Goal: Transaction & Acquisition: Obtain resource

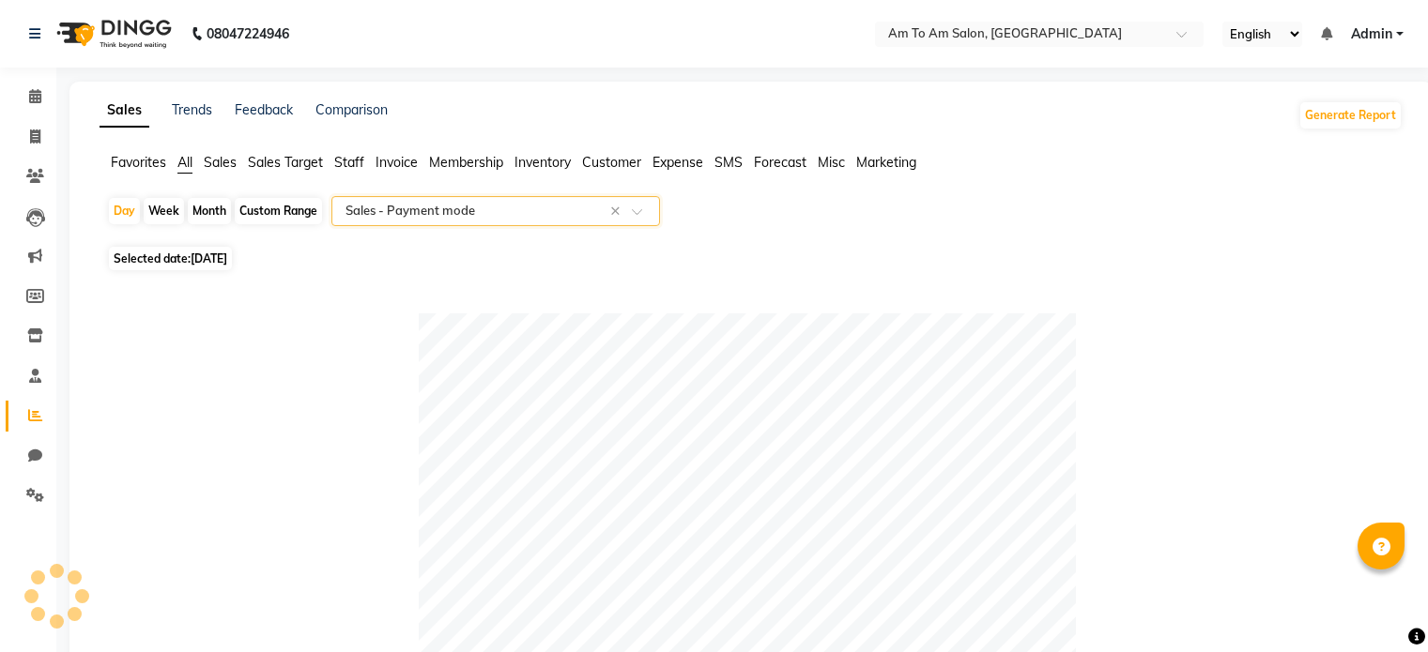
select select "full_report"
select select "csv"
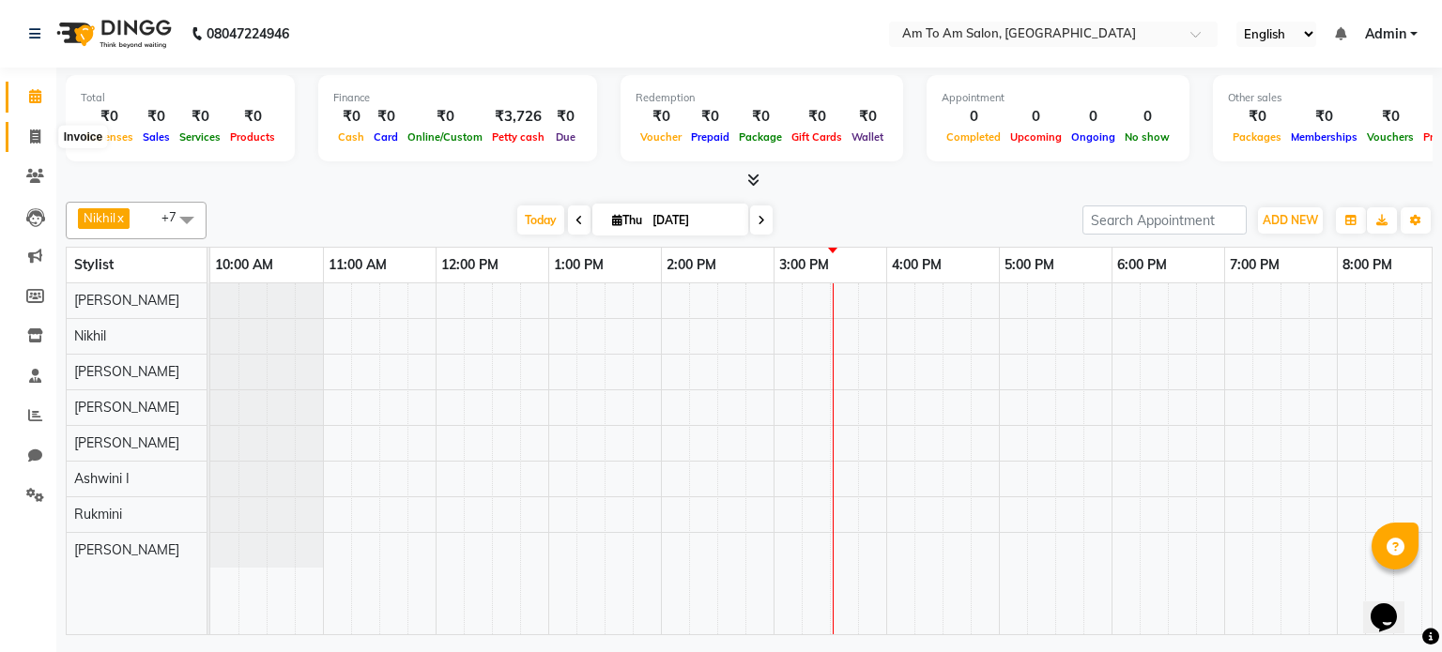
click at [34, 138] on icon at bounding box center [35, 137] width 10 height 14
select select "6661"
select select "service"
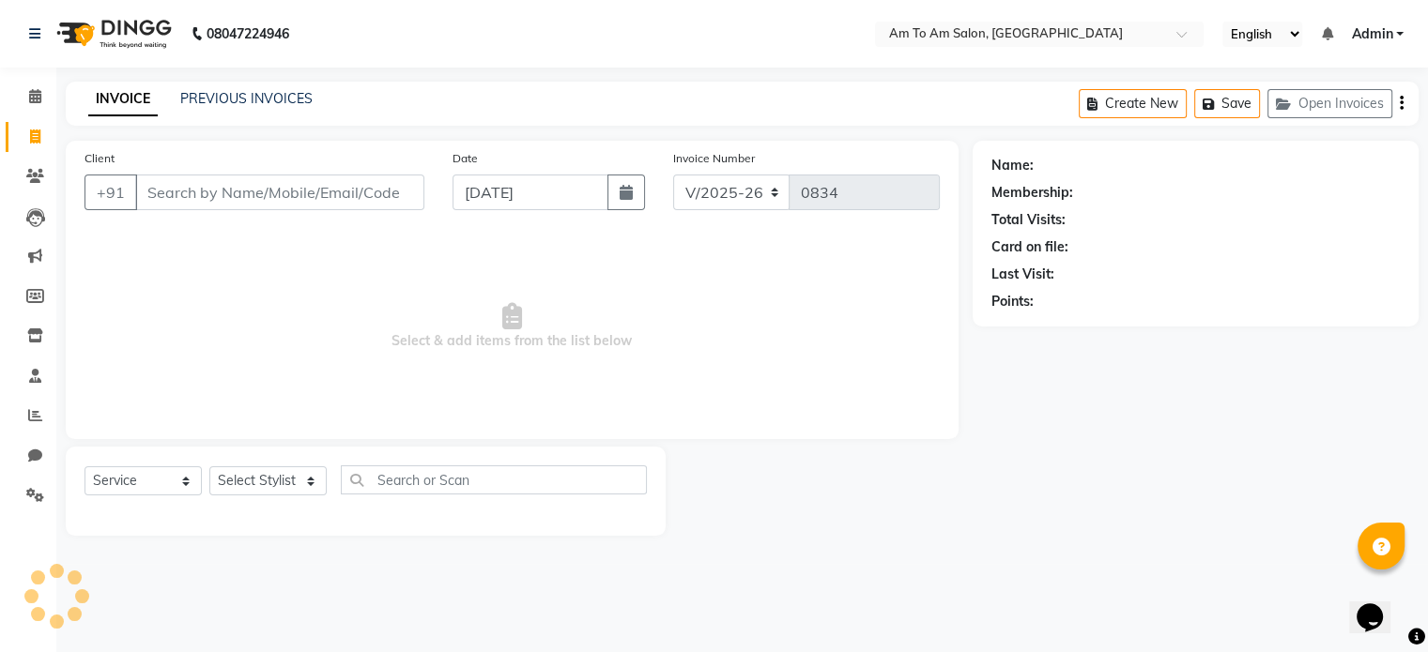
select select "51659"
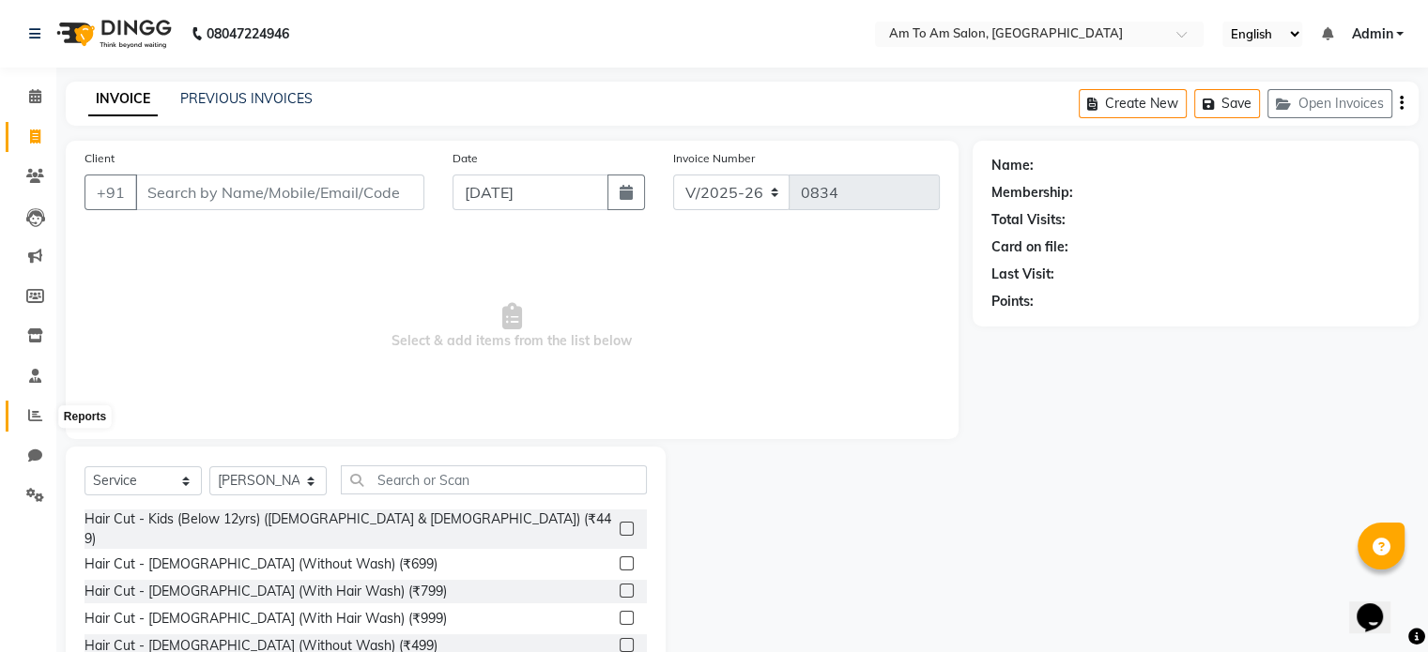
click at [37, 412] on icon at bounding box center [35, 415] width 14 height 14
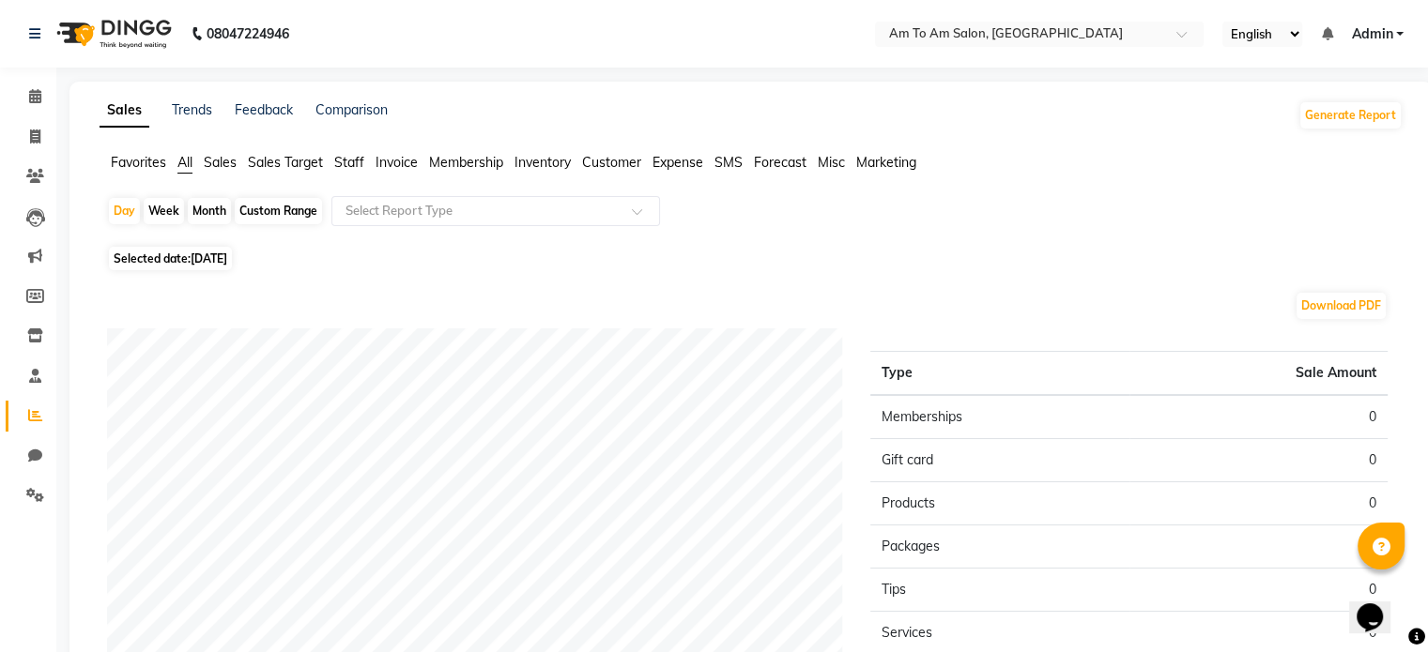
click at [216, 217] on div "Month" at bounding box center [209, 211] width 43 height 26
select select "9"
select select "2025"
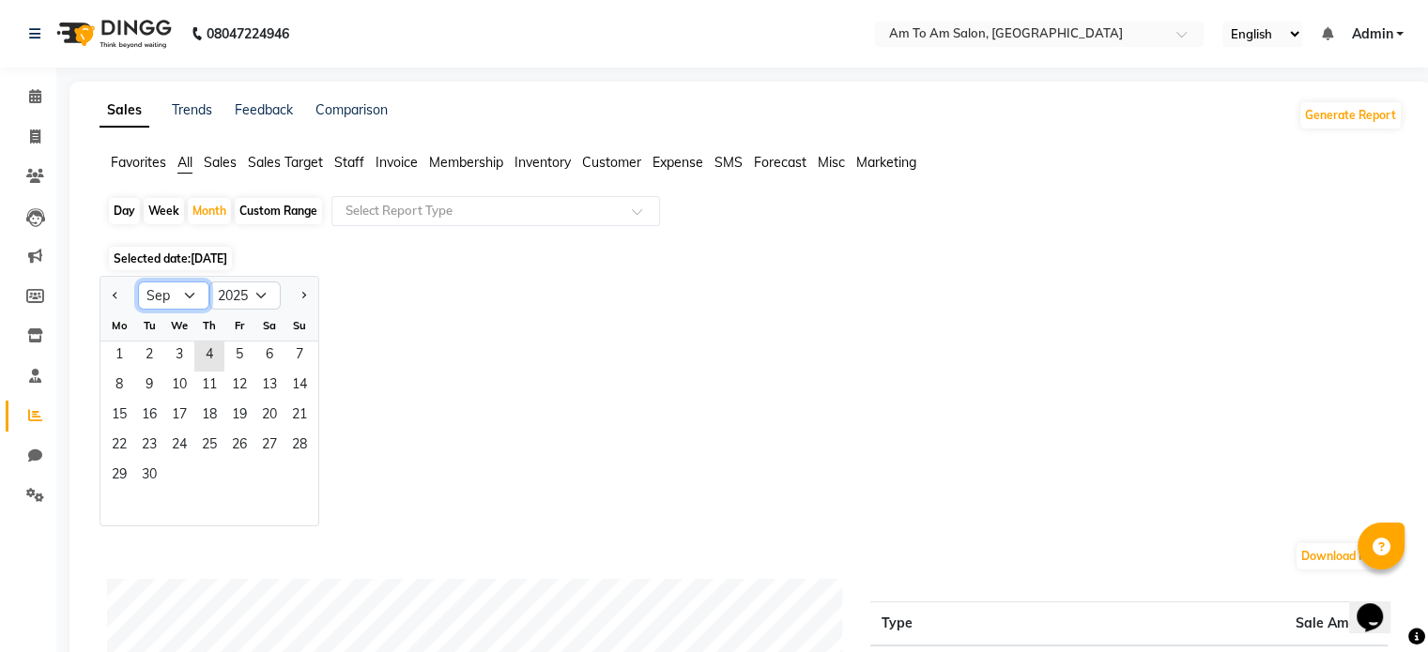
click at [154, 292] on select "Jan Feb Mar Apr May Jun [DATE] Aug Sep Oct Nov Dec" at bounding box center [173, 296] width 71 height 28
select select "8"
click at [138, 282] on select "Jan Feb Mar Apr May Jun [DATE] Aug Sep Oct Nov Dec" at bounding box center [173, 296] width 71 height 28
click at [231, 361] on span "1" at bounding box center [239, 357] width 30 height 30
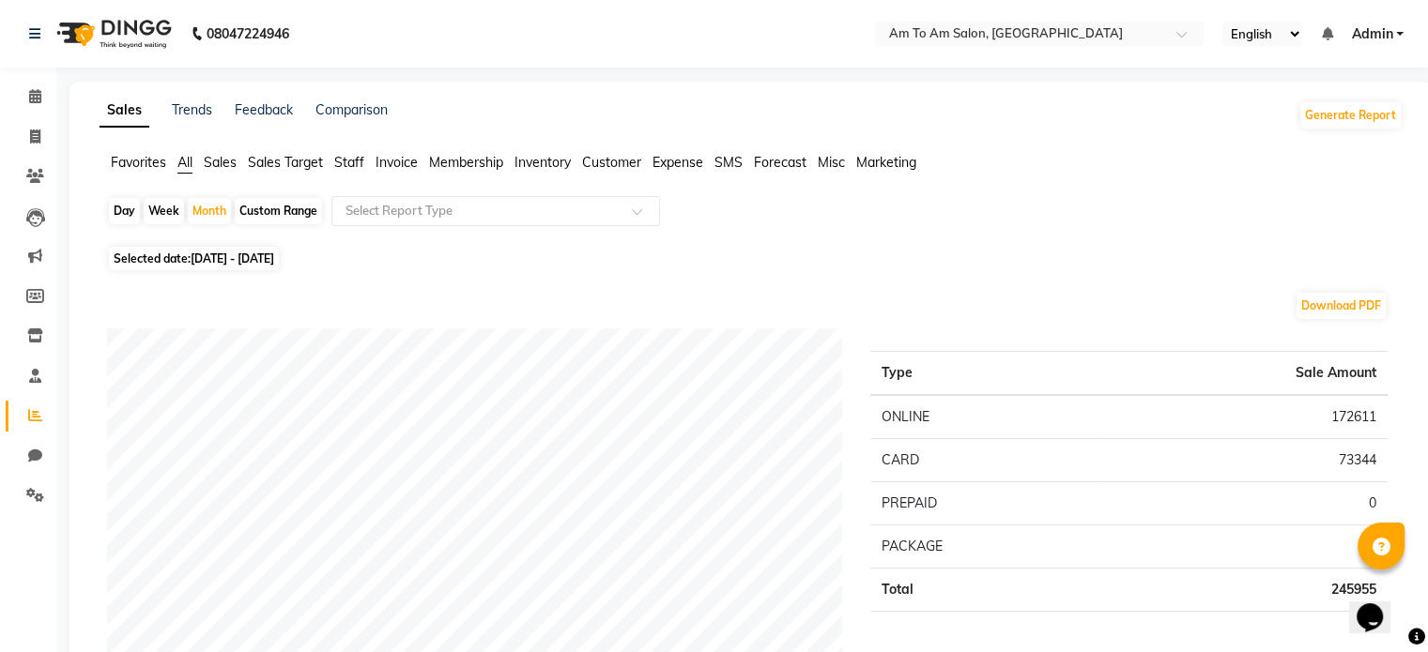
click at [394, 161] on span "Invoice" at bounding box center [396, 162] width 42 height 17
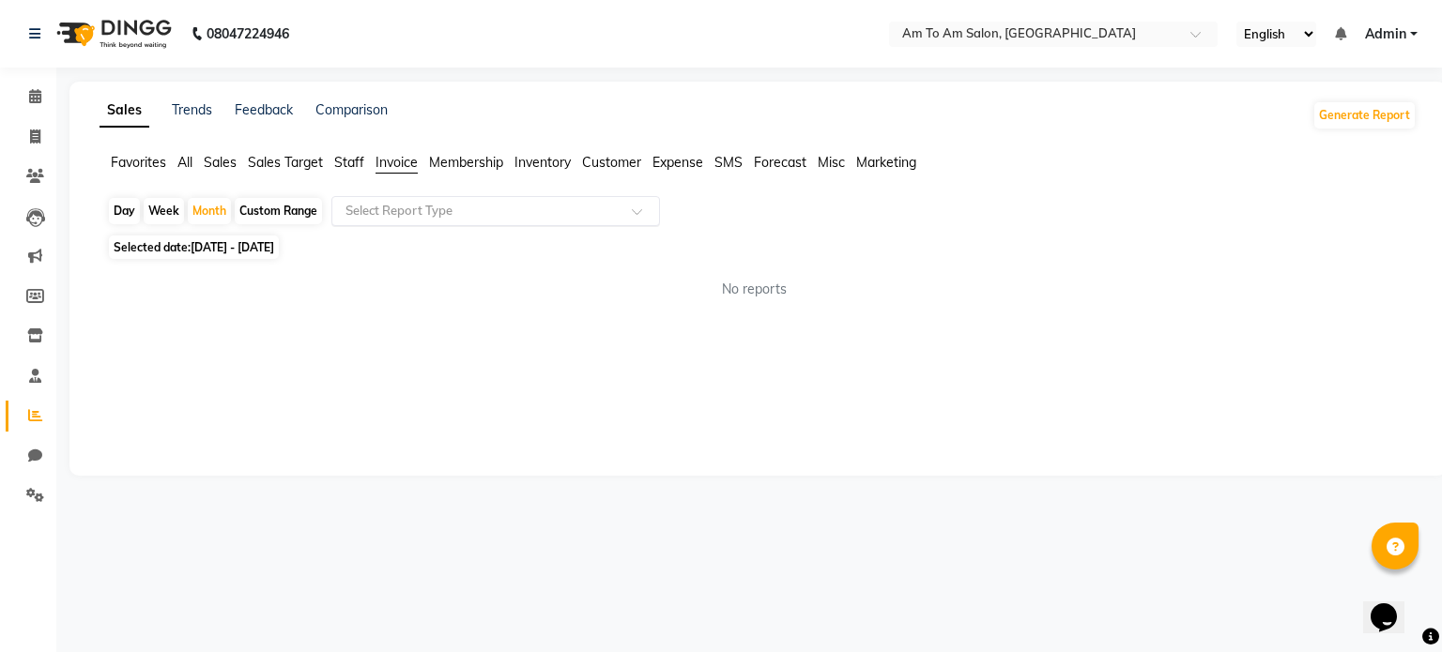
click at [410, 206] on input "text" at bounding box center [477, 211] width 270 height 19
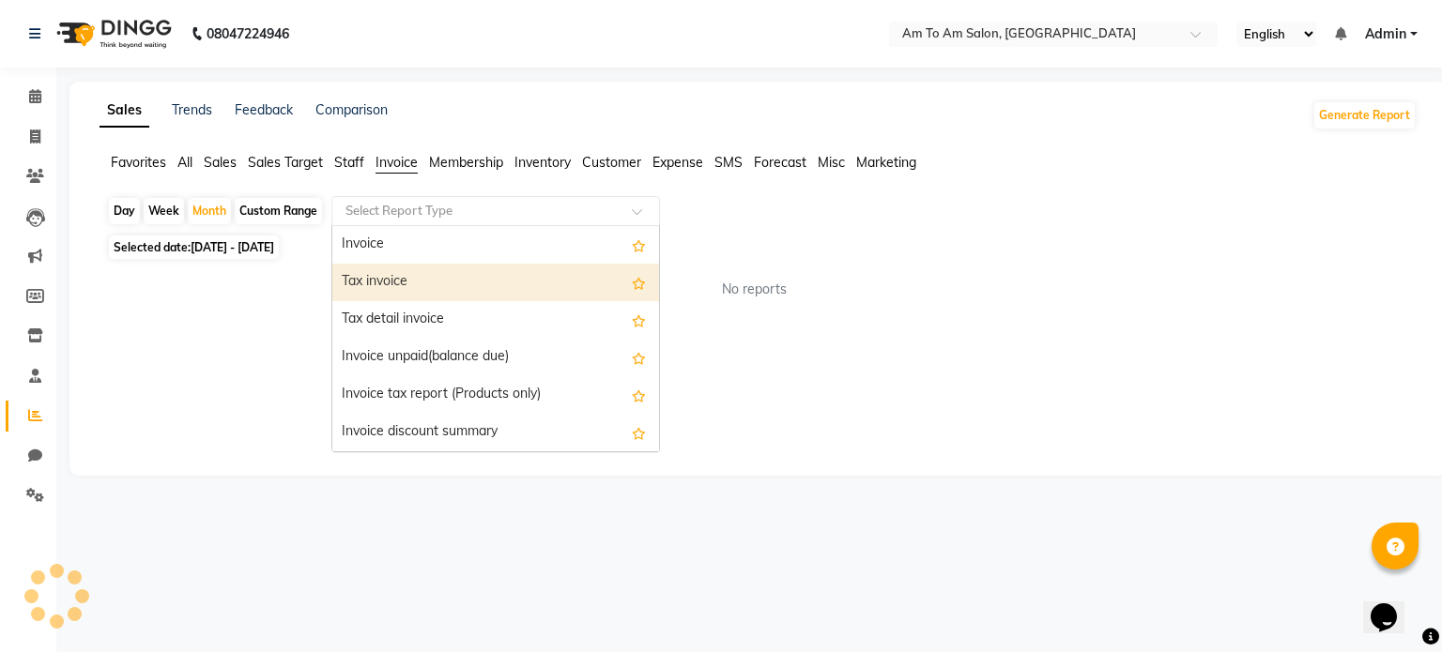
click at [391, 284] on div "Tax invoice" at bounding box center [495, 283] width 327 height 38
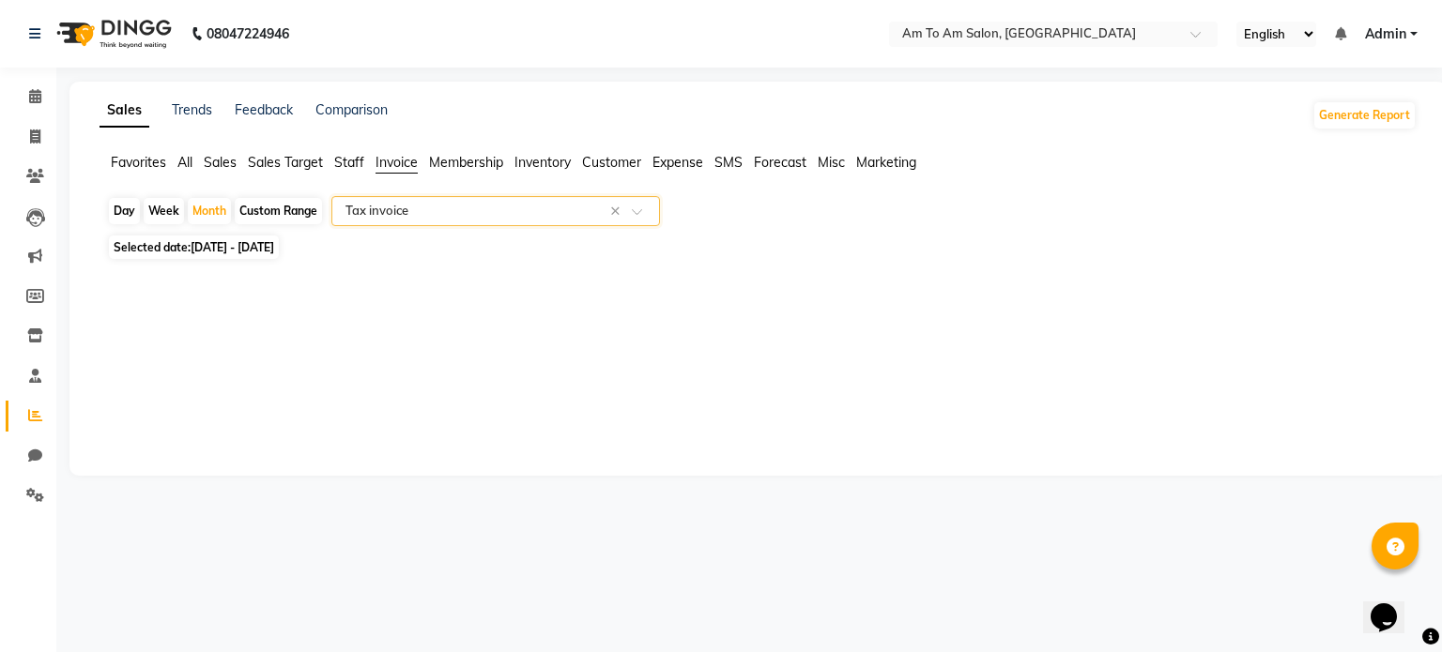
select select "full_report"
select select "csv"
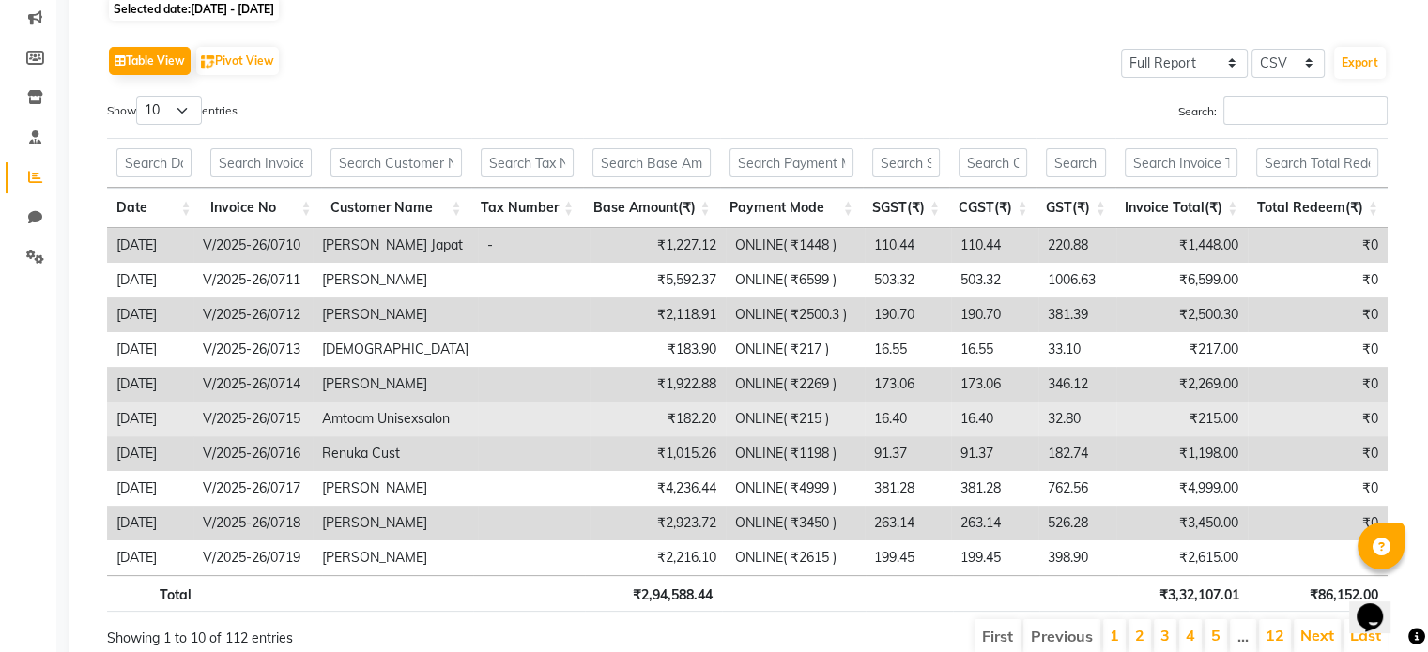
scroll to position [34, 0]
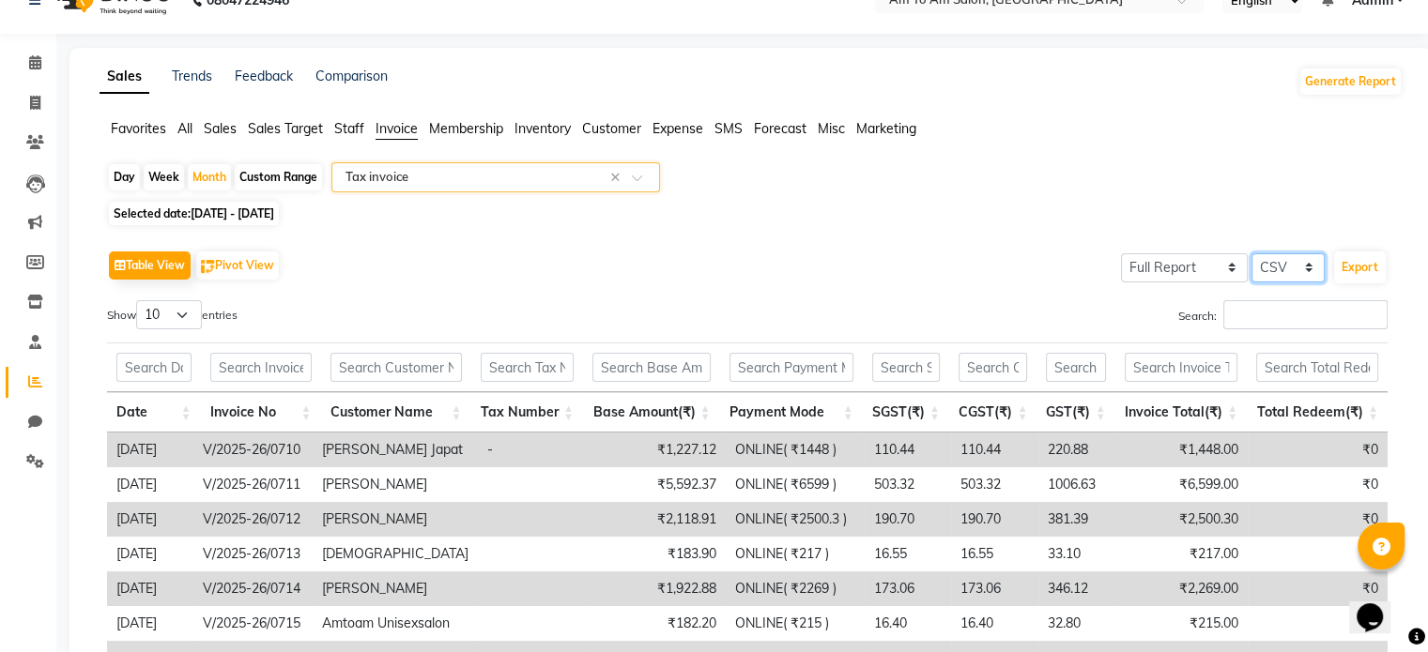
click at [1267, 266] on select "Select CSV PDF" at bounding box center [1287, 267] width 73 height 29
click at [1273, 265] on select "Select CSV PDF" at bounding box center [1287, 267] width 73 height 29
click at [1365, 262] on button "Export" at bounding box center [1360, 268] width 52 height 32
